Goal: Information Seeking & Learning: Learn about a topic

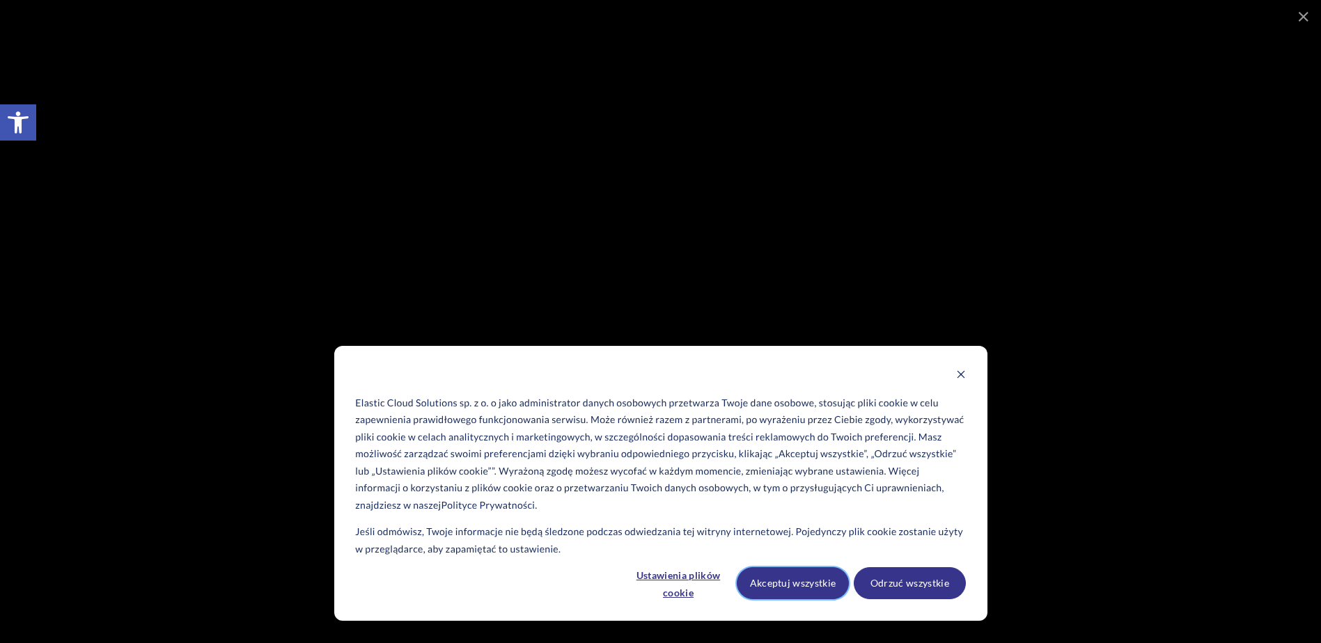
click at [783, 575] on button "Akceptuj wszystkie" at bounding box center [793, 583] width 112 height 32
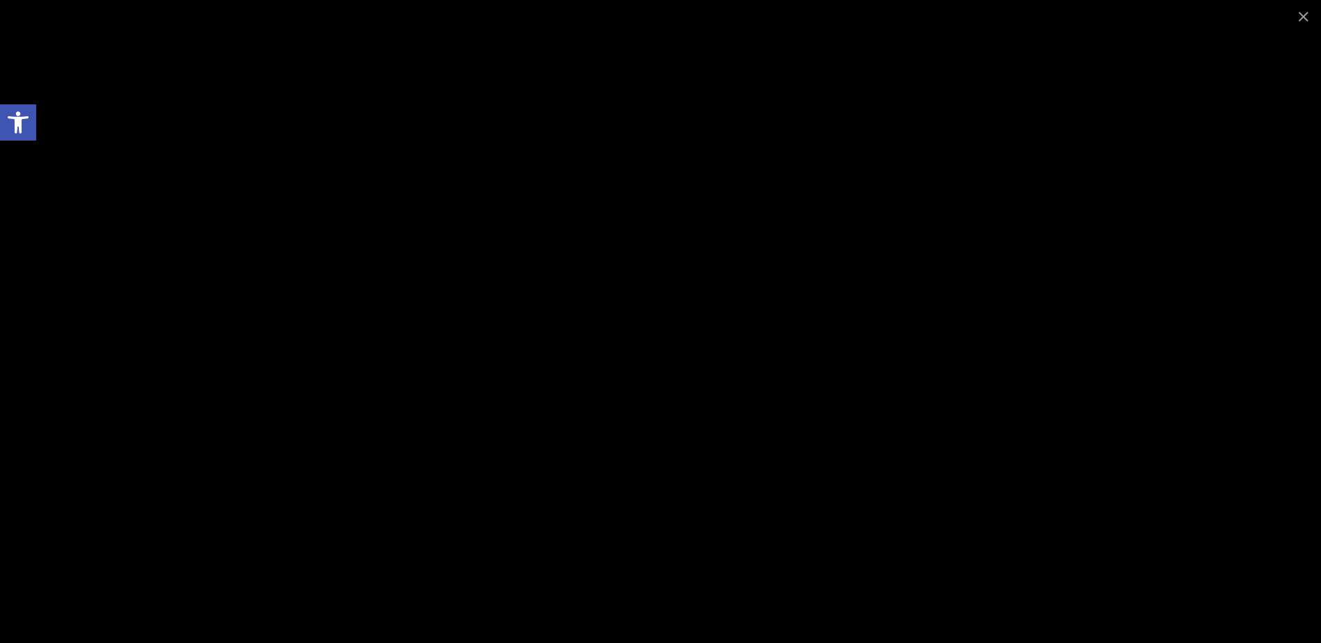
scroll to position [487, 0]
click at [1306, 11] on span at bounding box center [1303, 16] width 35 height 33
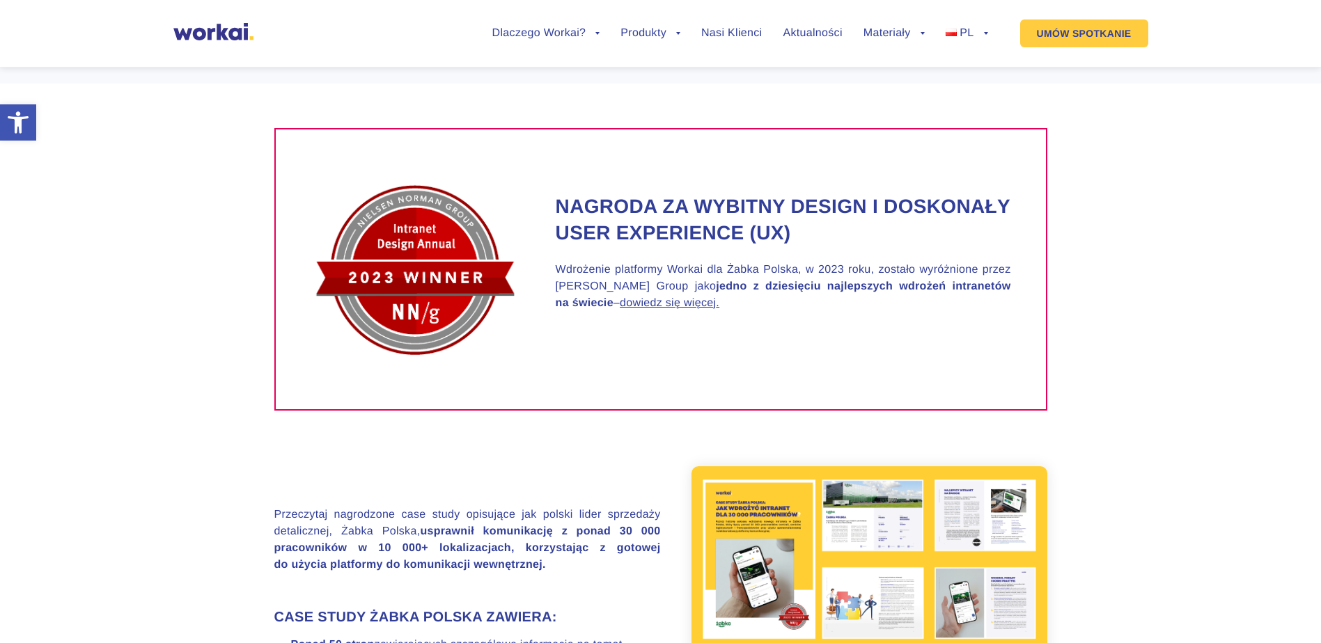
scroll to position [905, 0]
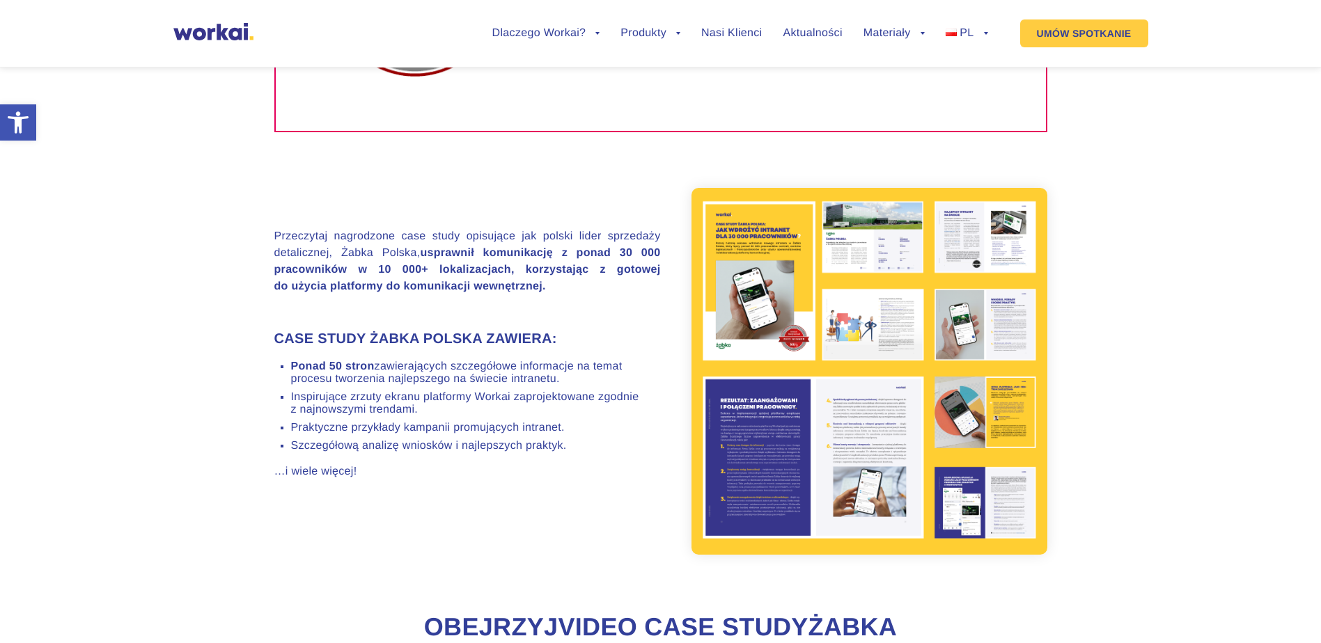
click at [773, 275] on img at bounding box center [869, 371] width 356 height 367
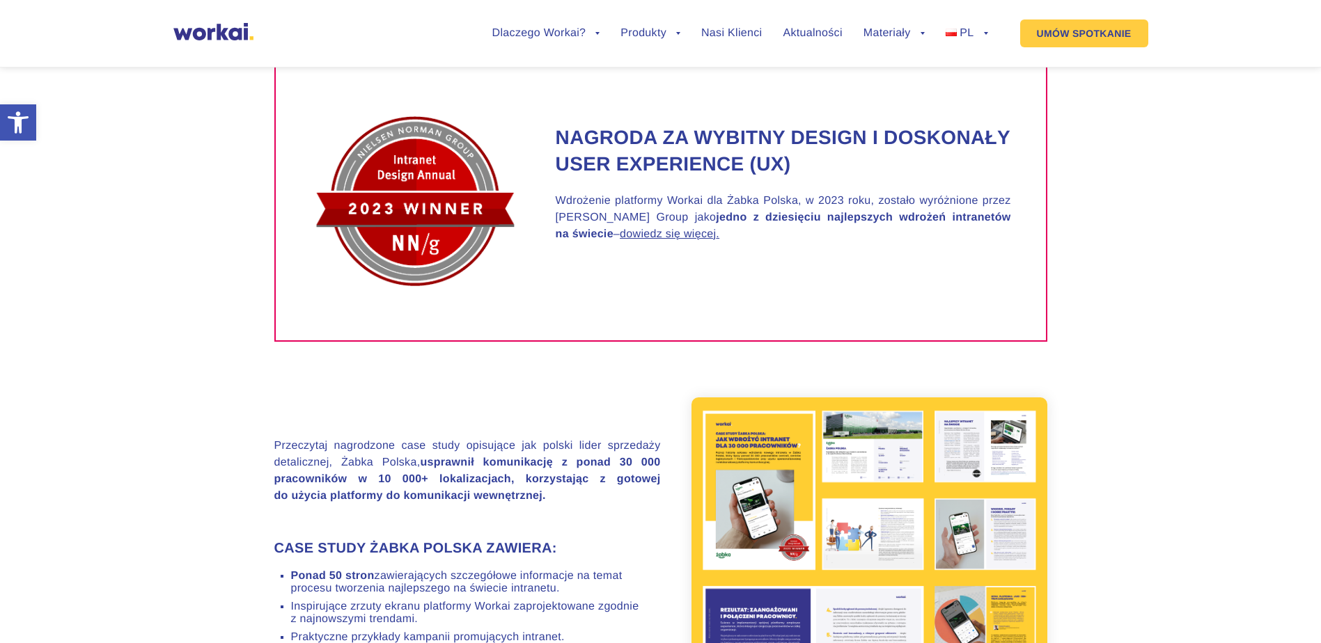
scroll to position [209, 0]
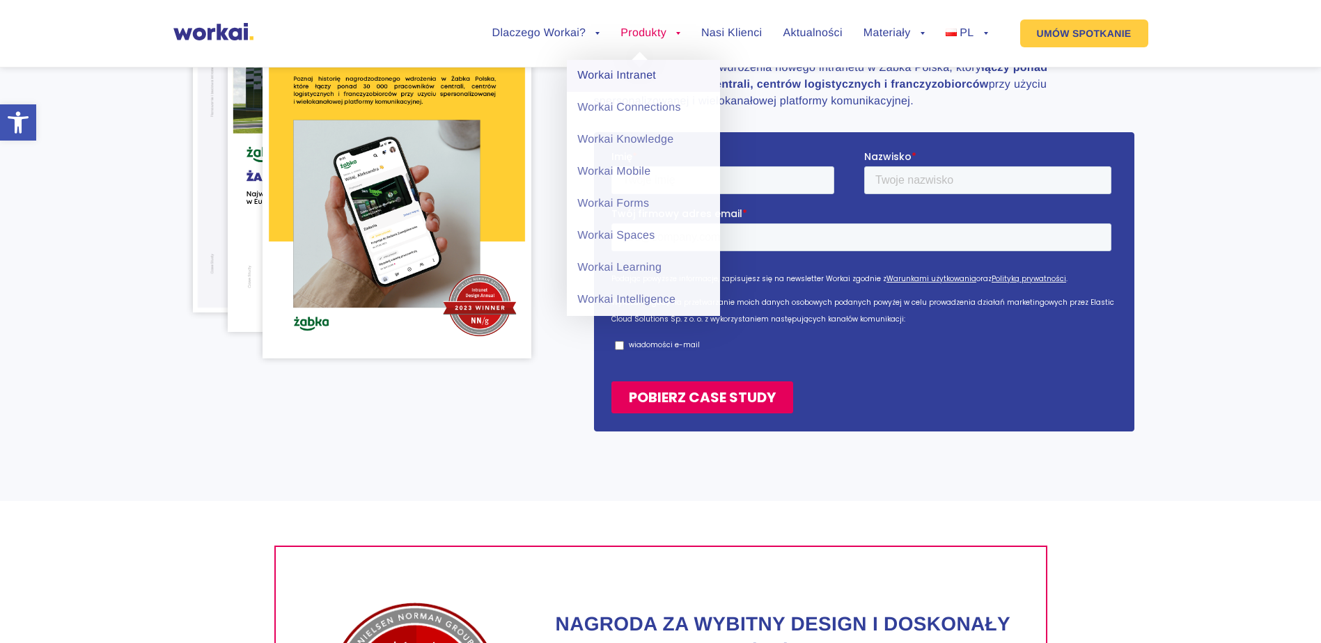
click at [634, 79] on link "Workai Intranet" at bounding box center [643, 76] width 153 height 32
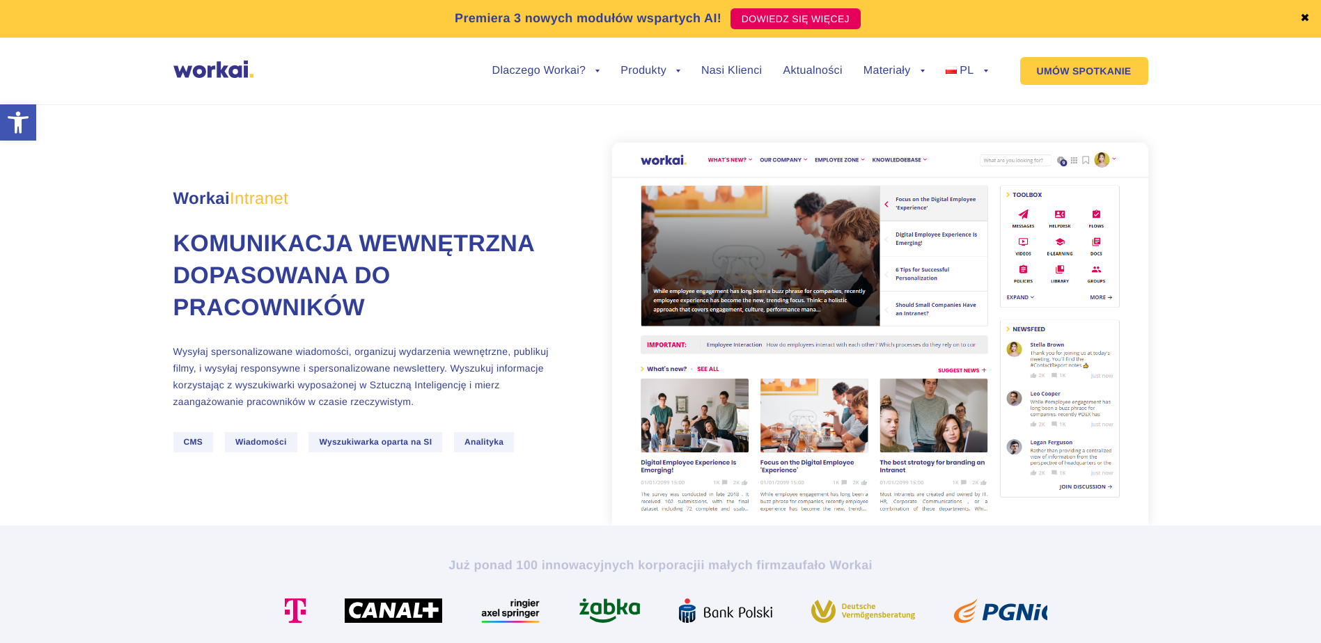
click at [821, 196] on img at bounding box center [880, 334] width 536 height 383
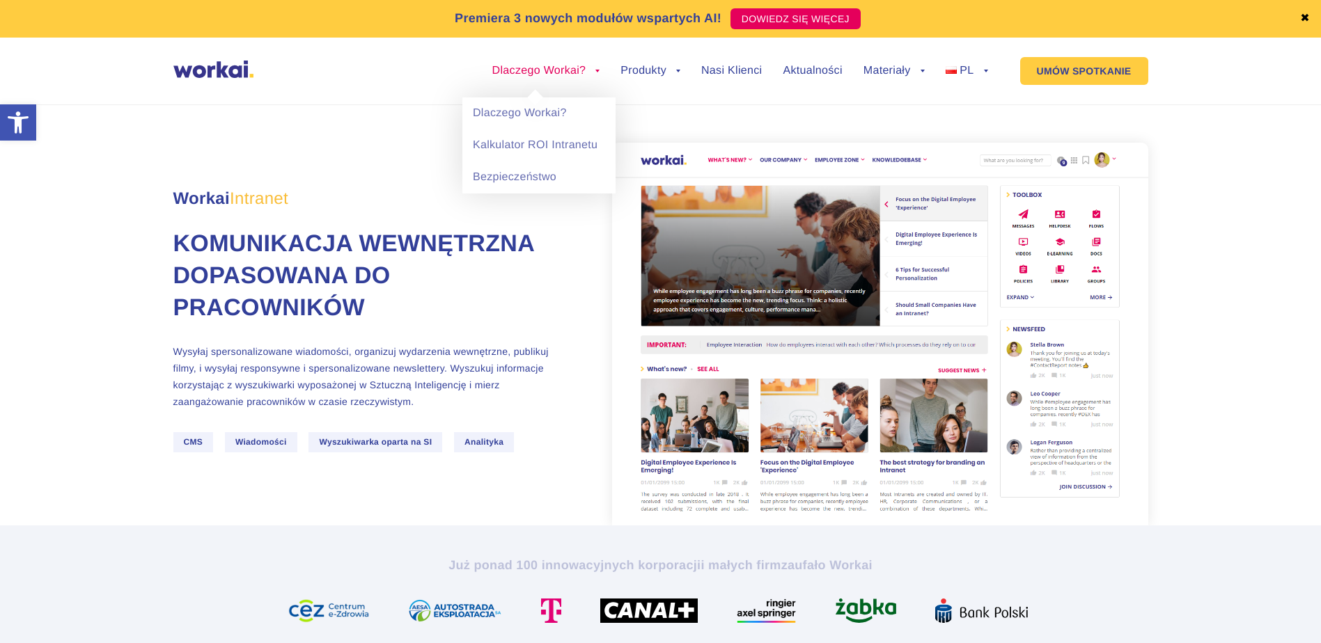
click at [526, 69] on link "Dlaczego Workai?" at bounding box center [546, 70] width 108 height 11
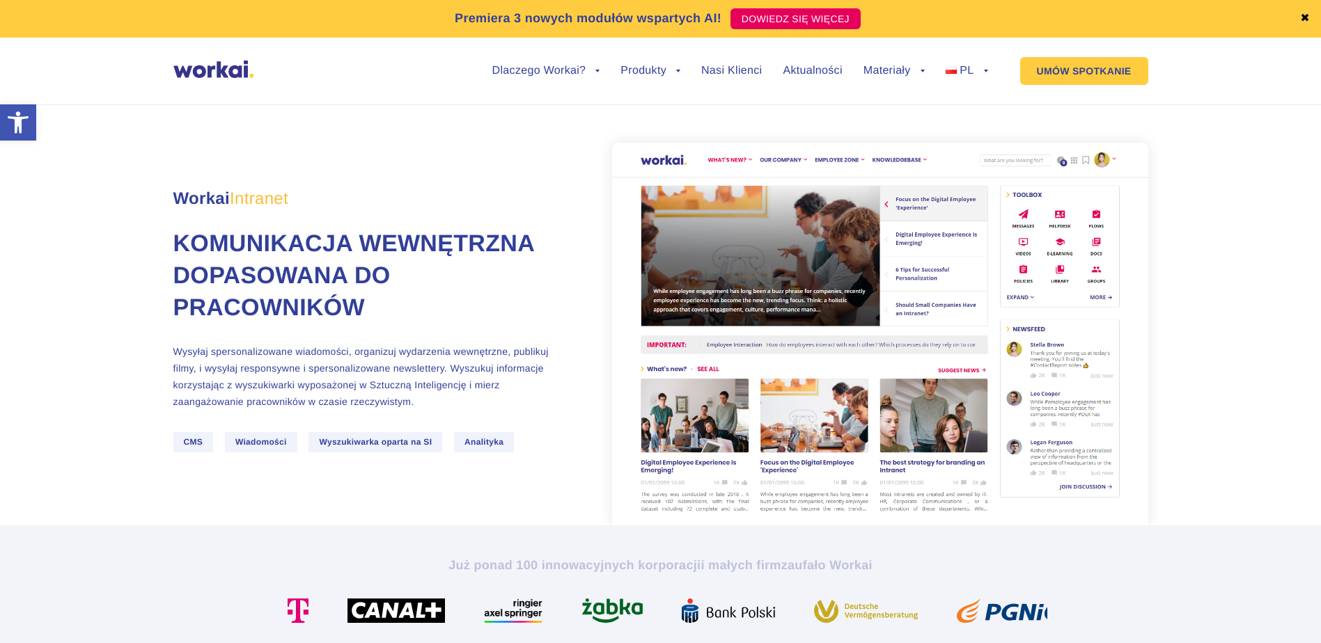
click at [214, 65] on img at bounding box center [213, 69] width 80 height 17
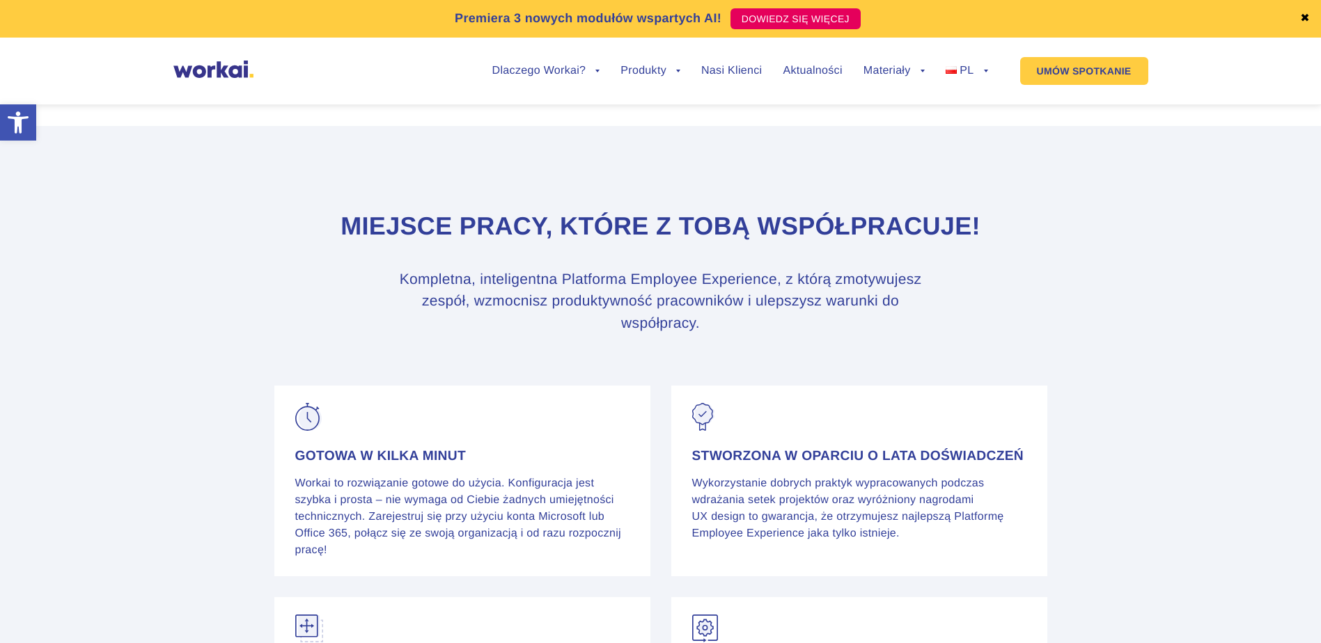
scroll to position [5337, 0]
